Goal: Navigation & Orientation: Understand site structure

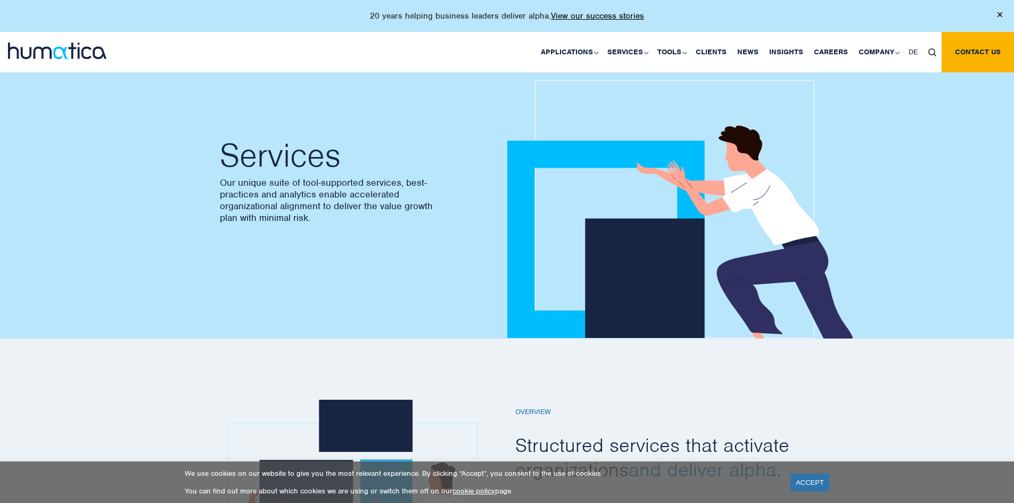
click at [43, 46] on img at bounding box center [57, 51] width 98 height 16
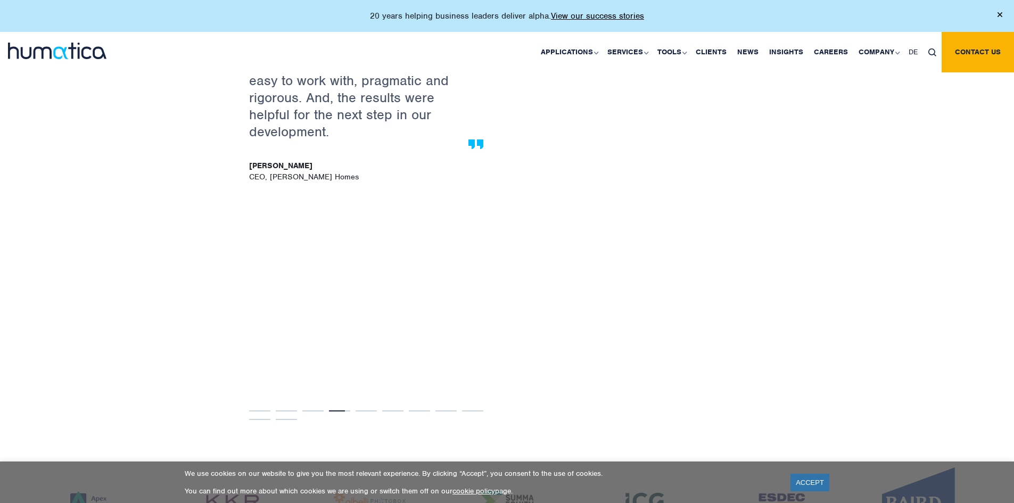
scroll to position [2182, 0]
